Goal: Transaction & Acquisition: Purchase product/service

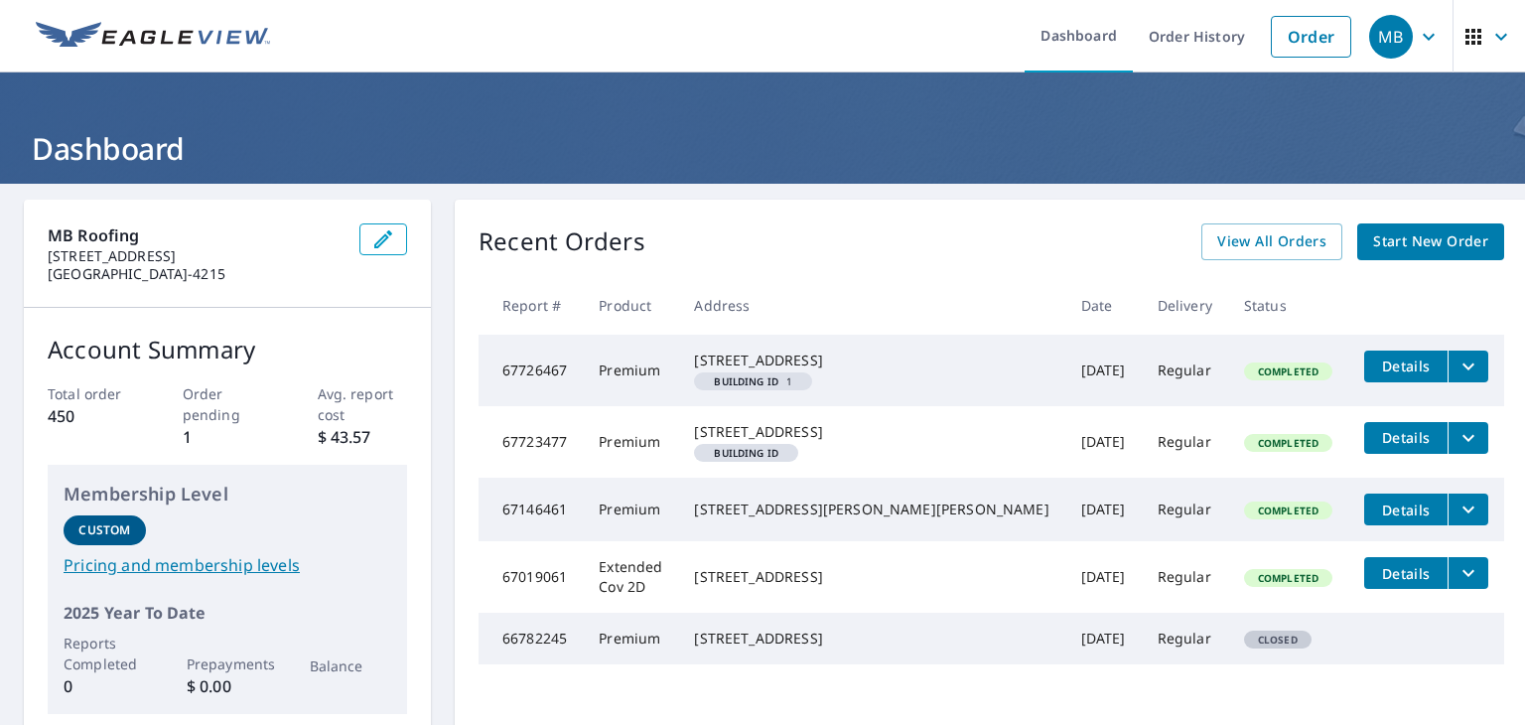
click at [1378, 238] on span "Start New Order" at bounding box center [1430, 241] width 115 height 25
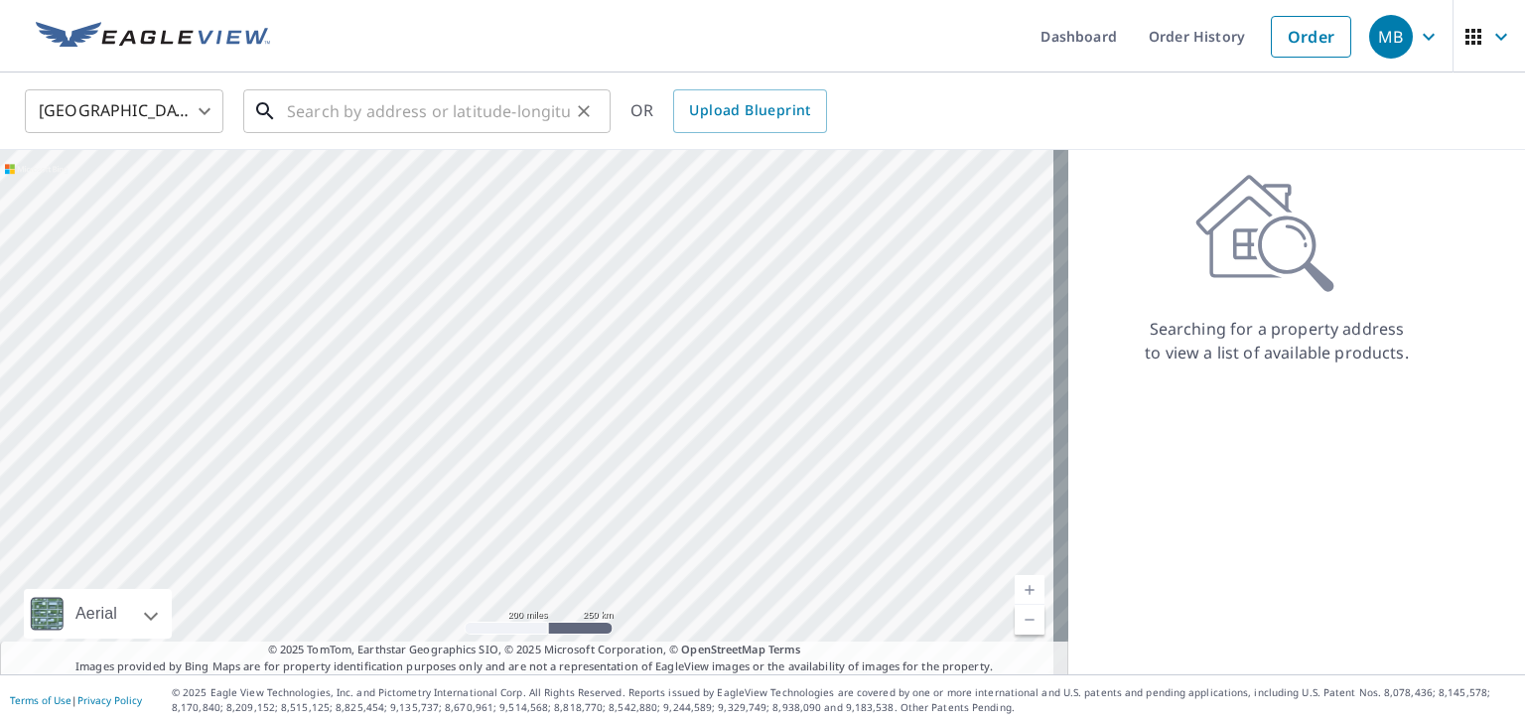
click at [338, 125] on input "text" at bounding box center [428, 111] width 283 height 56
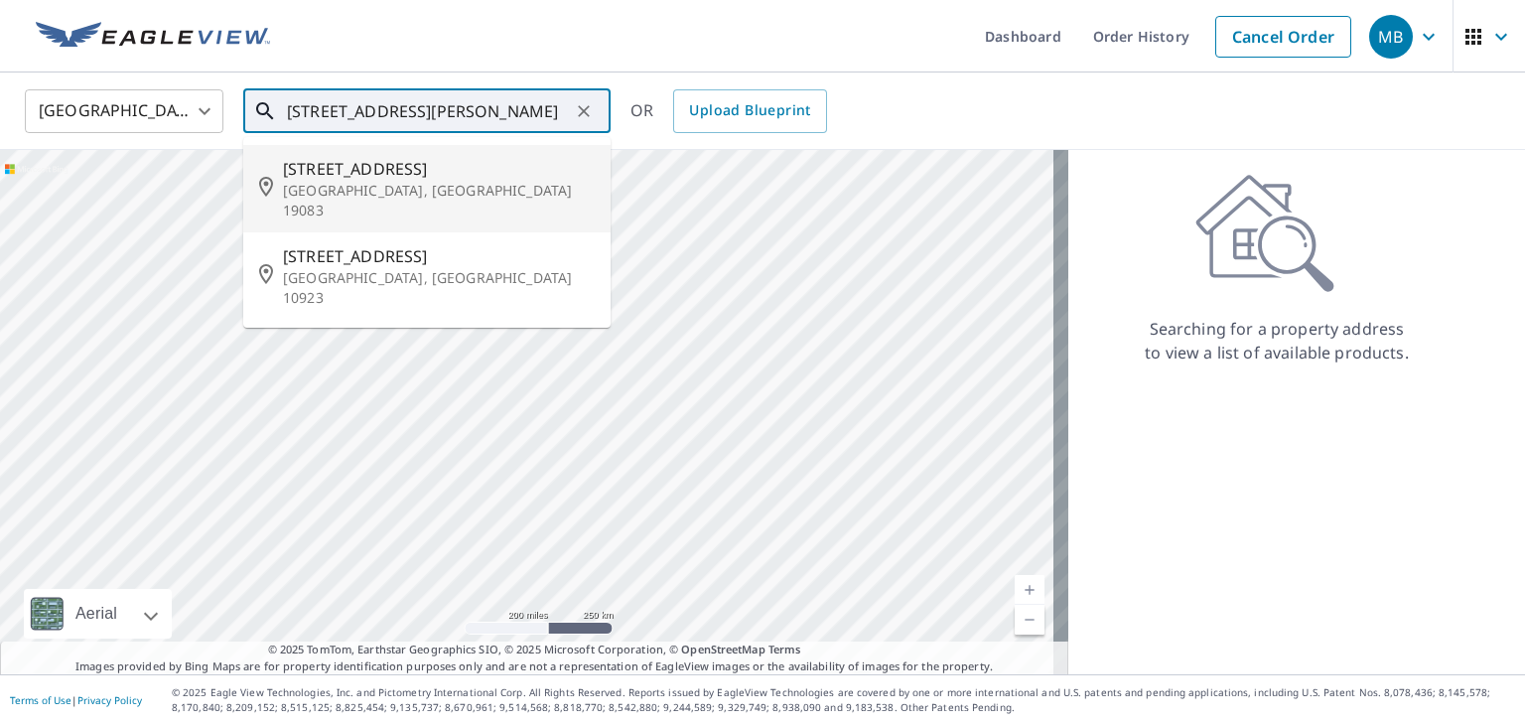
click at [349, 183] on p "[GEOGRAPHIC_DATA], [GEOGRAPHIC_DATA] 19083" at bounding box center [439, 201] width 312 height 40
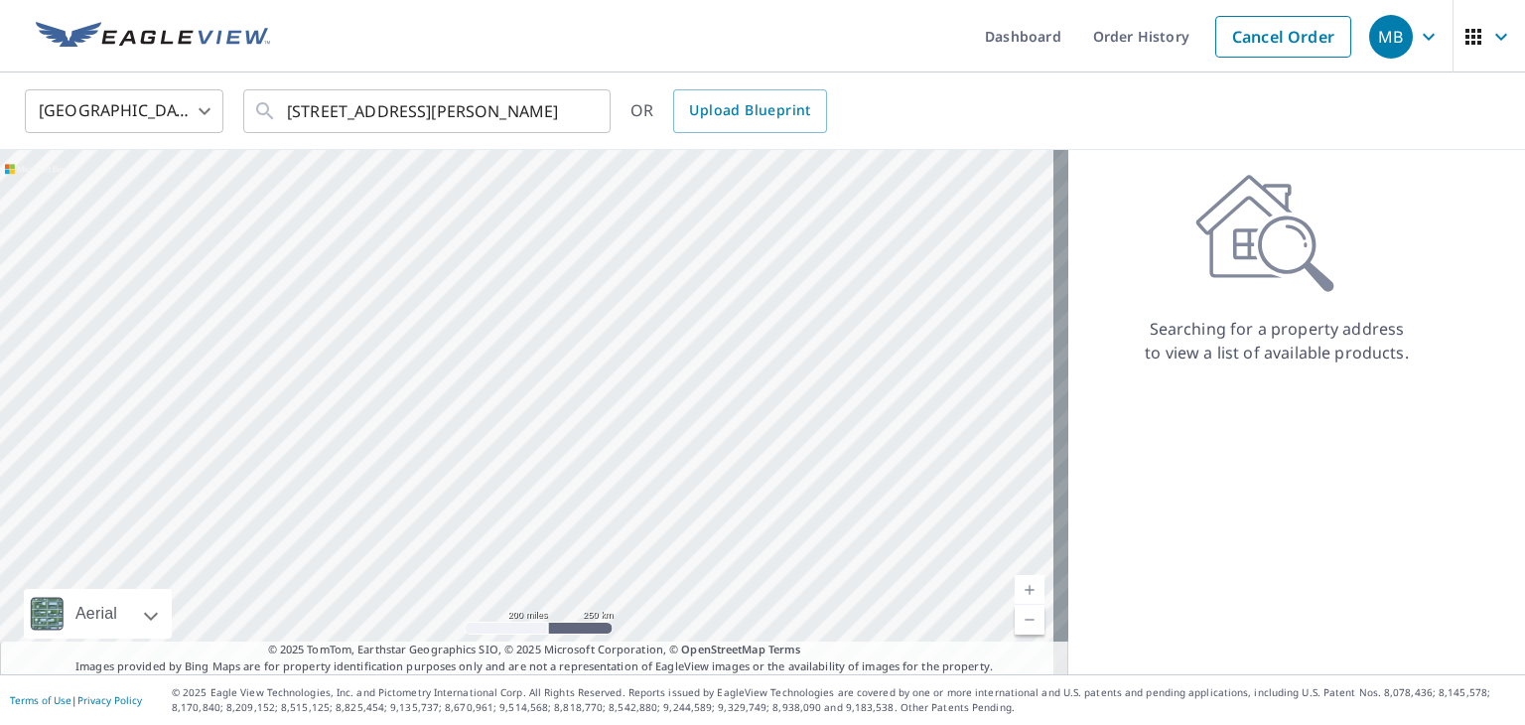
type input "[STREET_ADDRESS]"
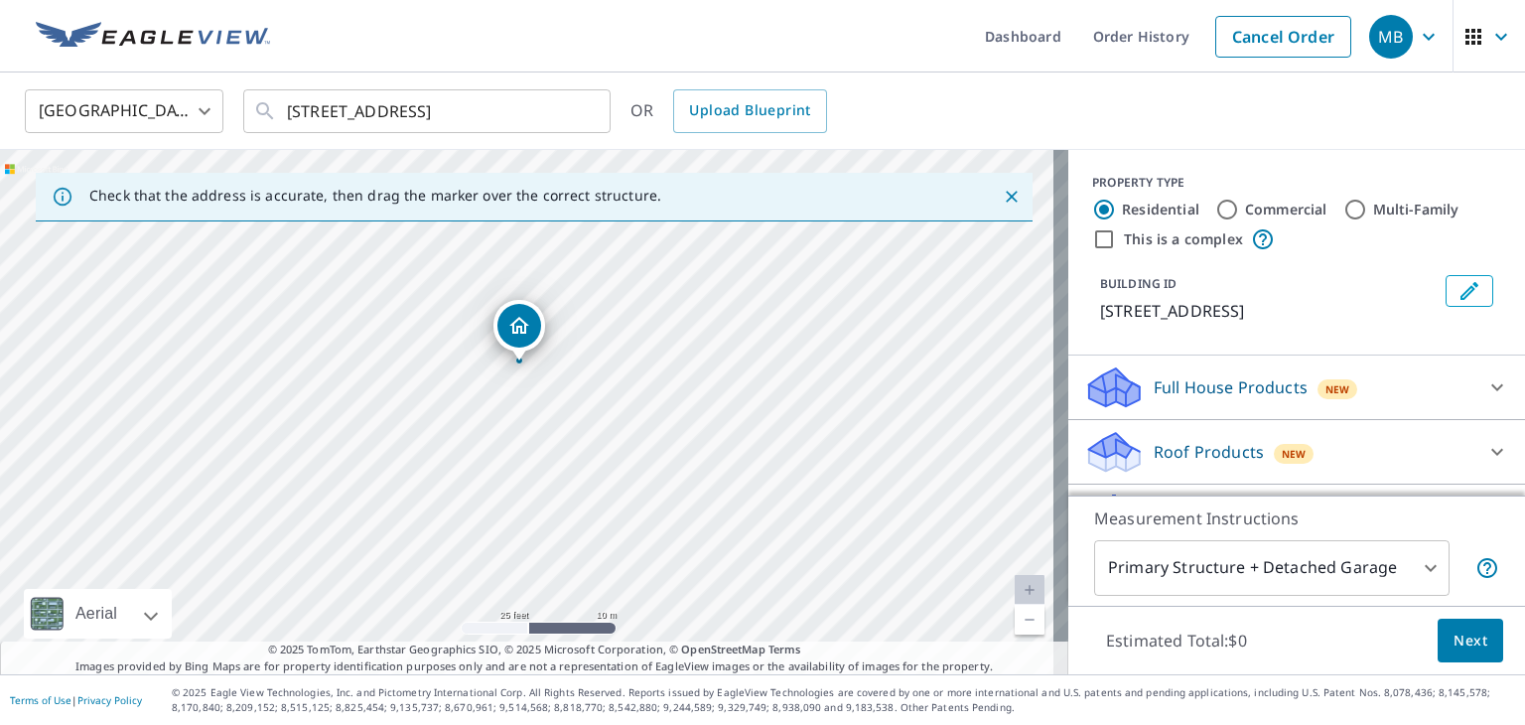
drag, startPoint x: 682, startPoint y: 464, endPoint x: 707, endPoint y: 278, distance: 187.3
click at [707, 278] on div "[STREET_ADDRESS]" at bounding box center [534, 412] width 1068 height 524
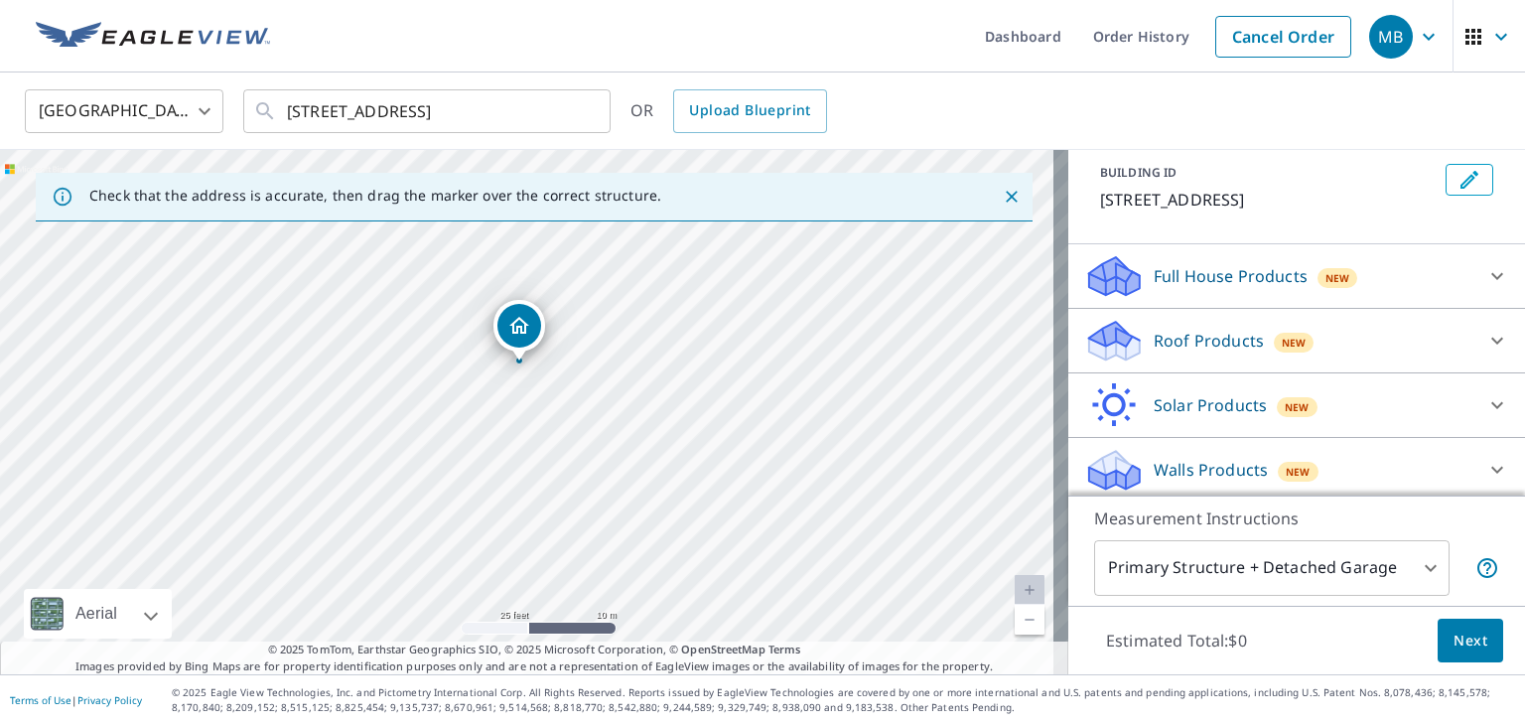
scroll to position [117, 0]
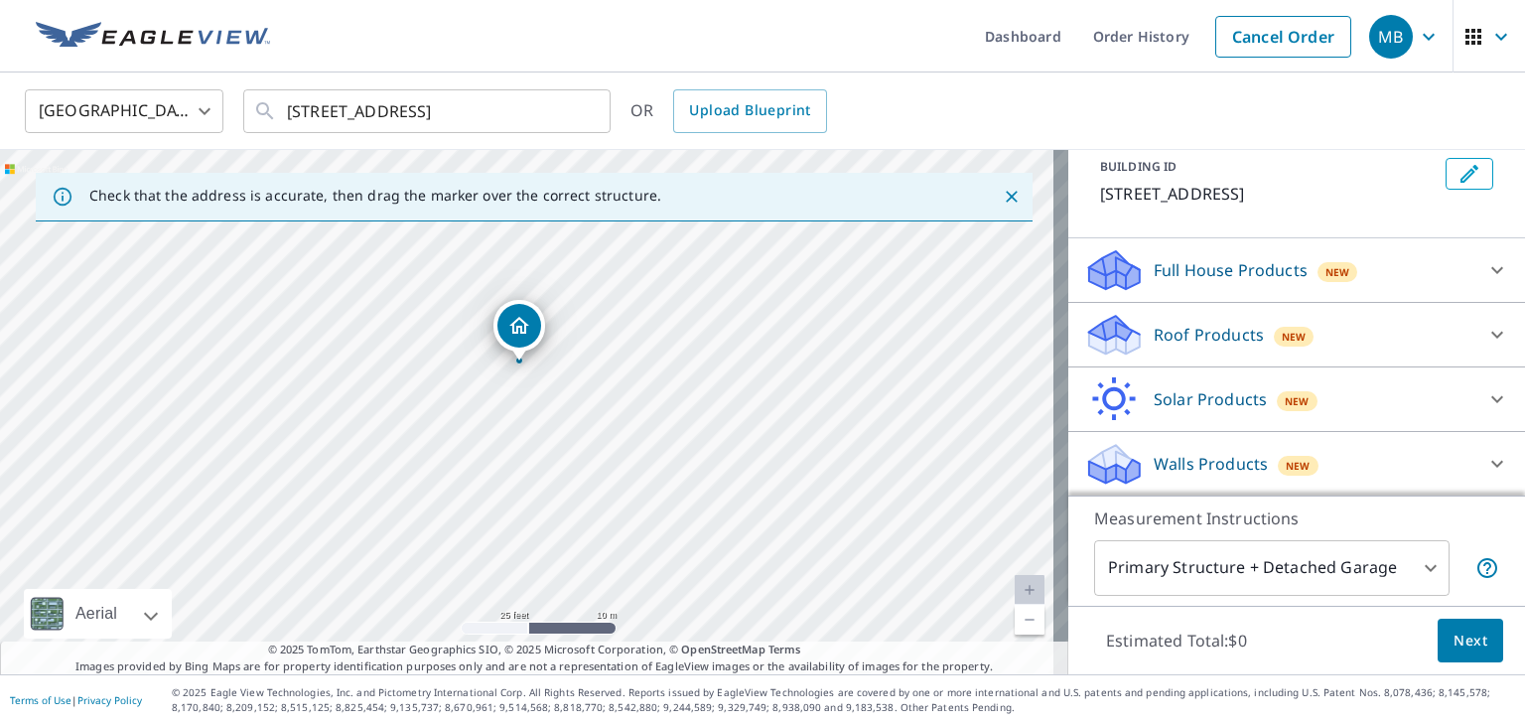
click at [1191, 334] on p "Roof Products" at bounding box center [1208, 335] width 110 height 24
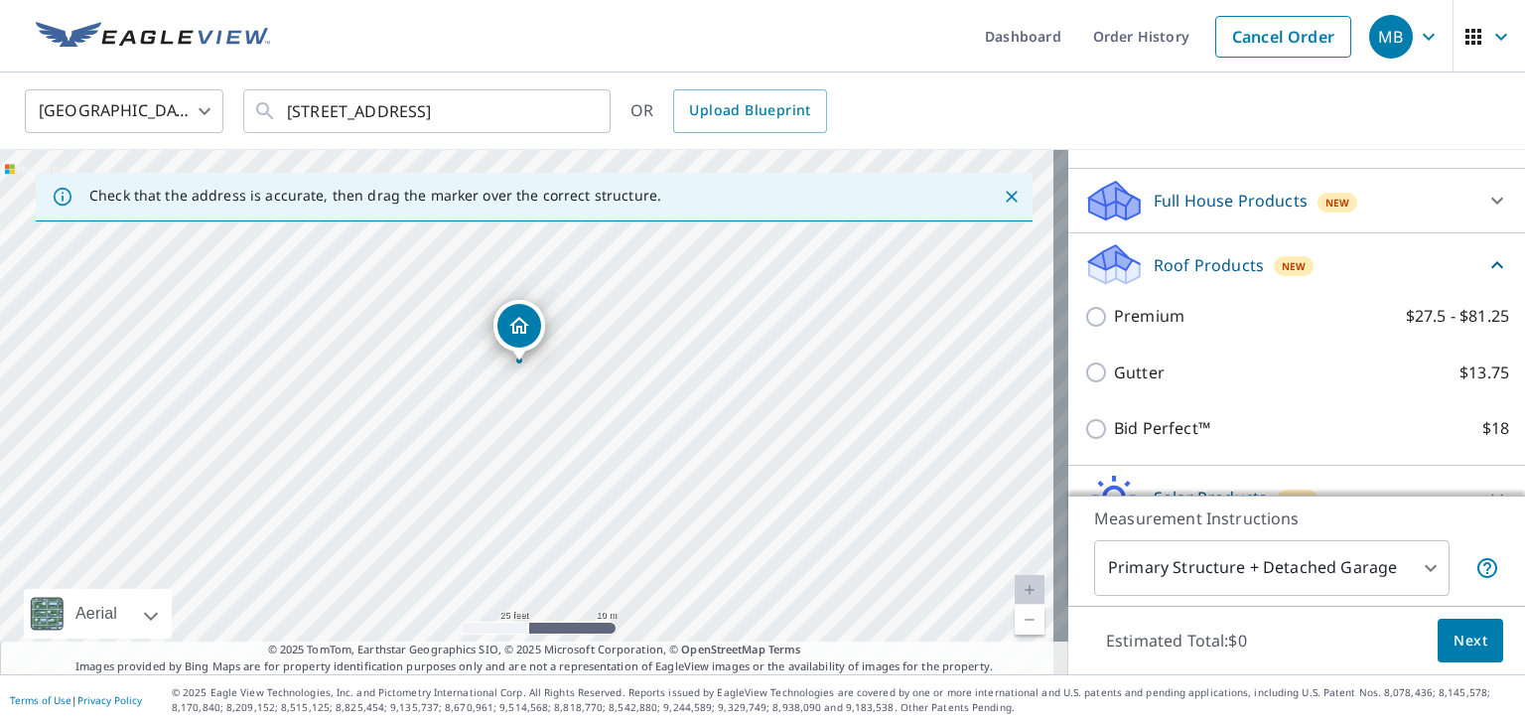
scroll to position [216, 0]
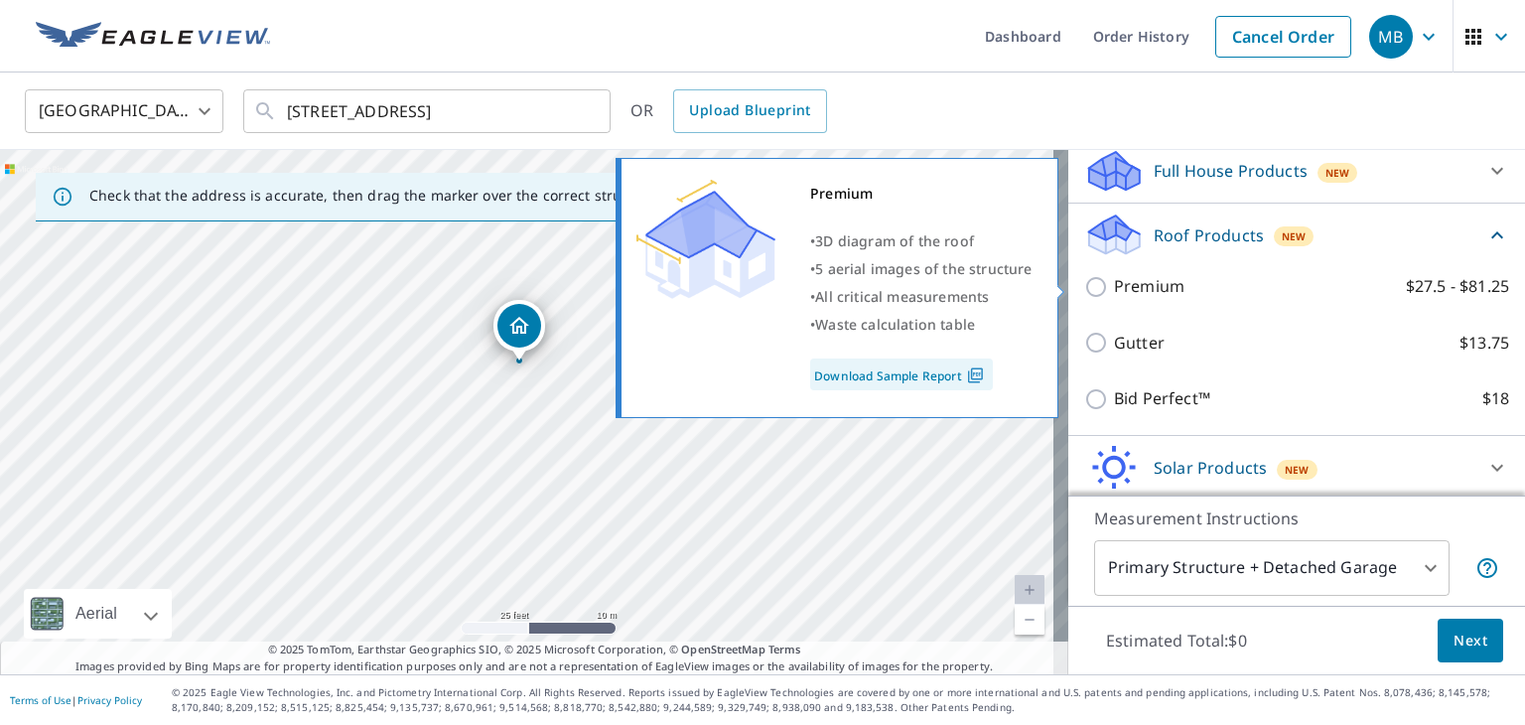
click at [1084, 293] on input "Premium $27.5 - $81.25" at bounding box center [1099, 287] width 30 height 24
checkbox input "true"
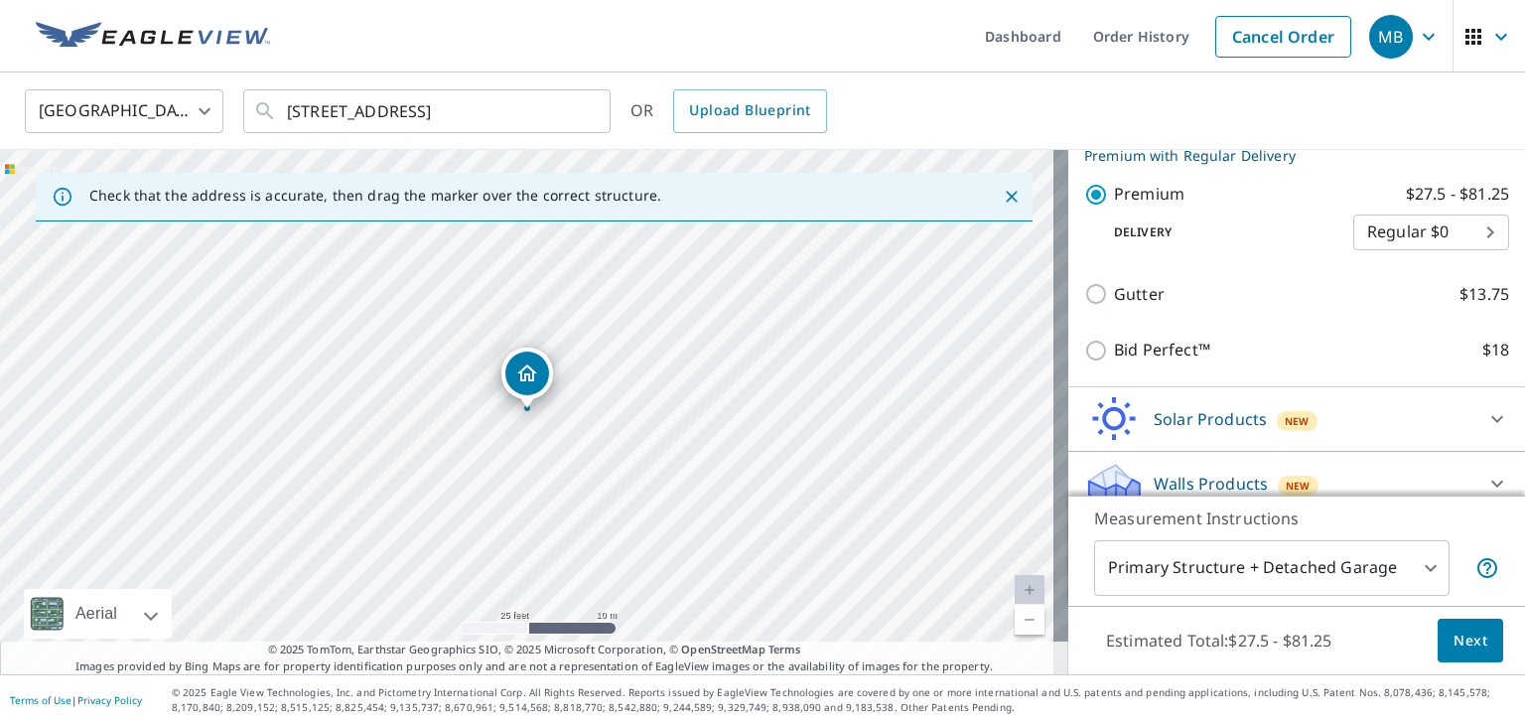
scroll to position [358, 0]
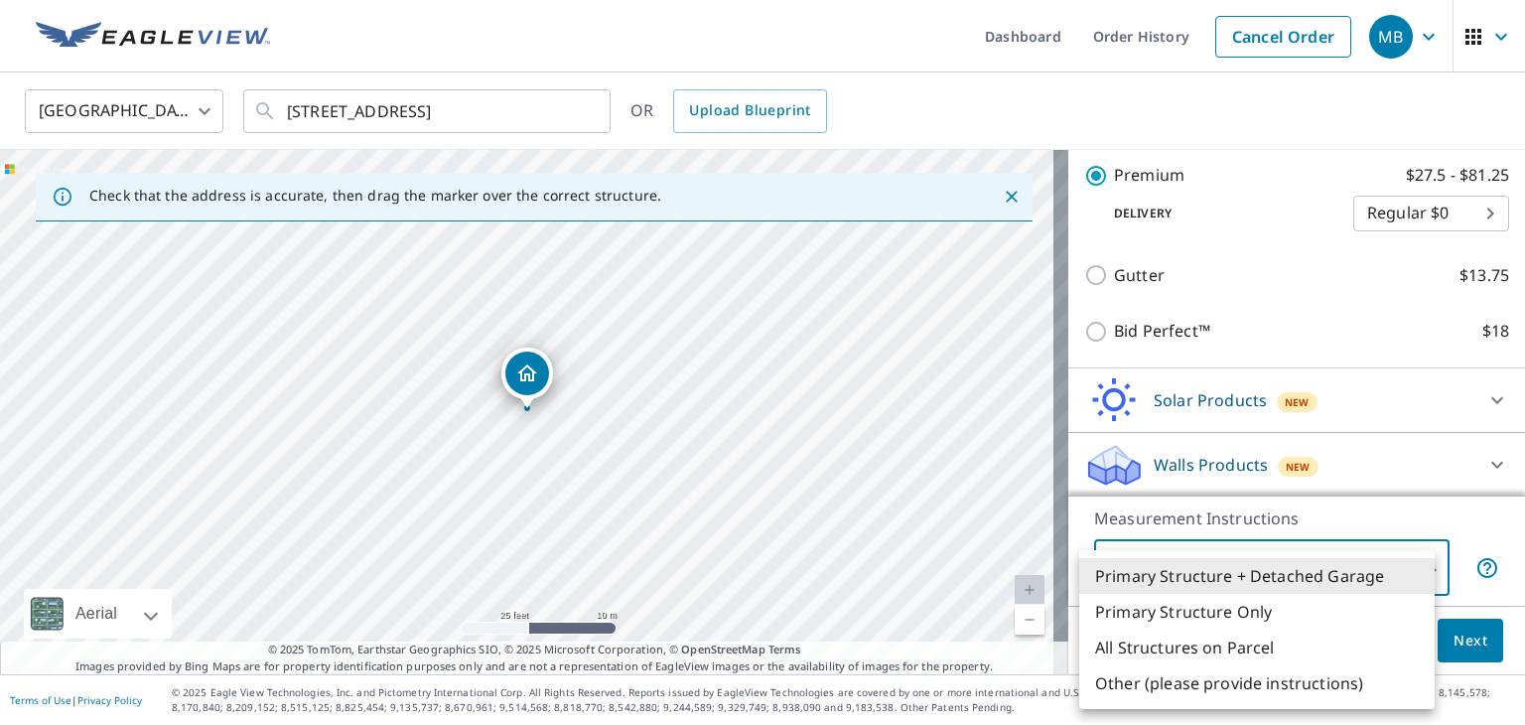
click at [1273, 569] on body "MB MB Dashboard Order History Cancel Order MB [GEOGRAPHIC_DATA] [GEOGRAPHIC_DAT…" at bounding box center [762, 362] width 1525 height 725
click at [1200, 606] on li "Primary Structure Only" at bounding box center [1256, 612] width 355 height 36
type input "2"
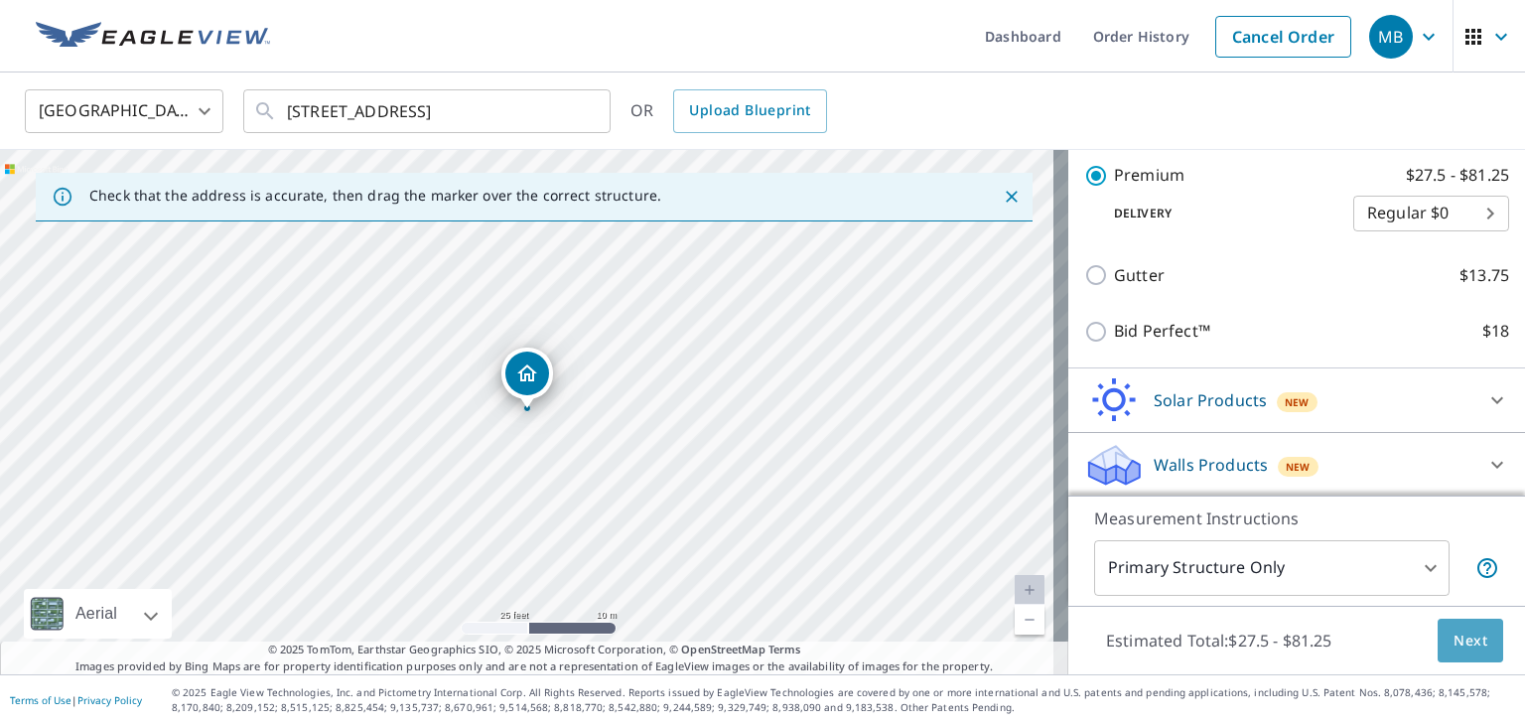
click at [1460, 638] on span "Next" at bounding box center [1470, 640] width 34 height 25
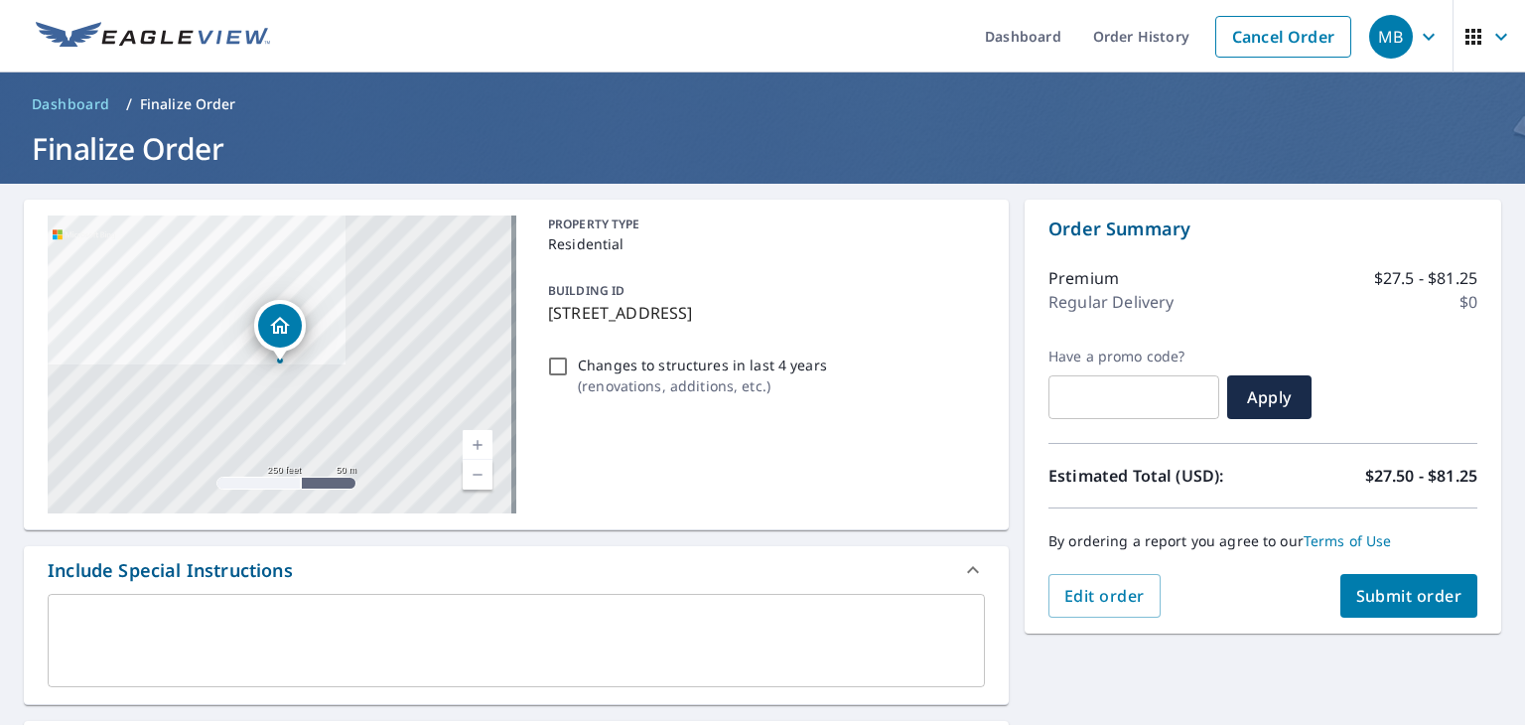
click at [1378, 597] on span "Submit order" at bounding box center [1409, 596] width 106 height 22
checkbox input "true"
